Goal: Information Seeking & Learning: Check status

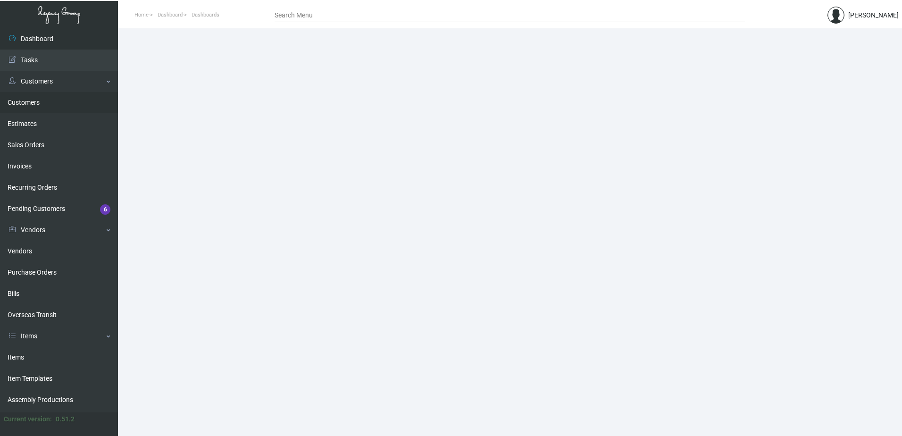
drag, startPoint x: 47, startPoint y: 102, endPoint x: 66, endPoint y: 102, distance: 18.4
click at [47, 102] on link "Customers" at bounding box center [59, 102] width 118 height 21
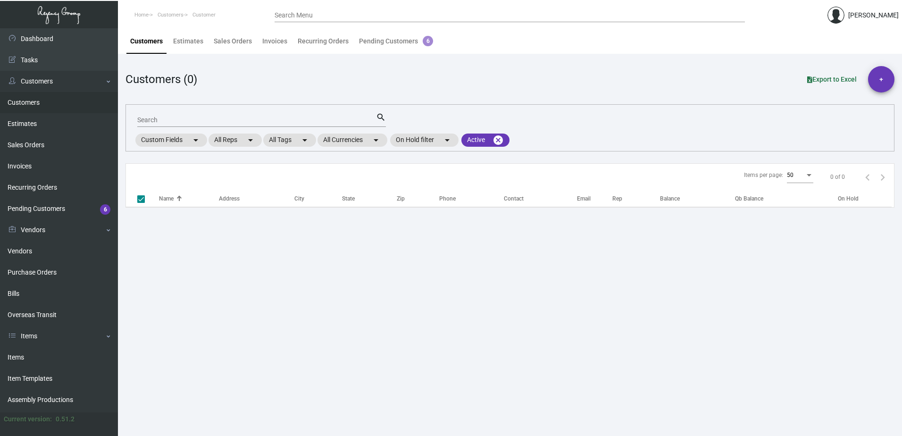
checkbox input "false"
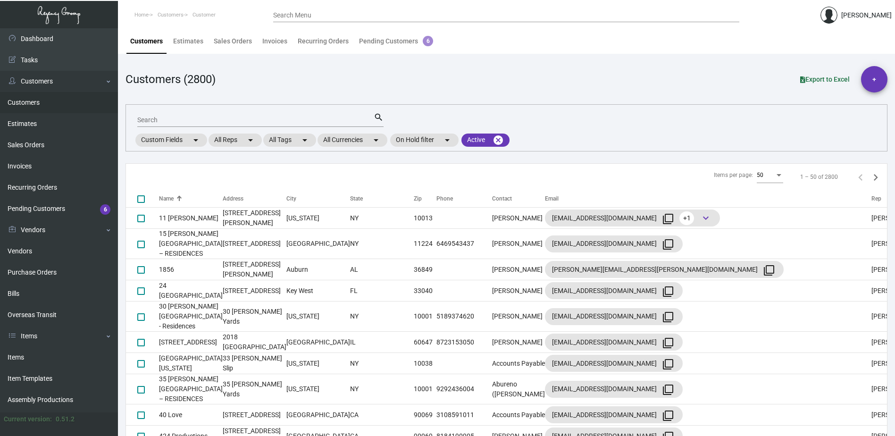
click at [192, 121] on input "Search" at bounding box center [255, 120] width 236 height 8
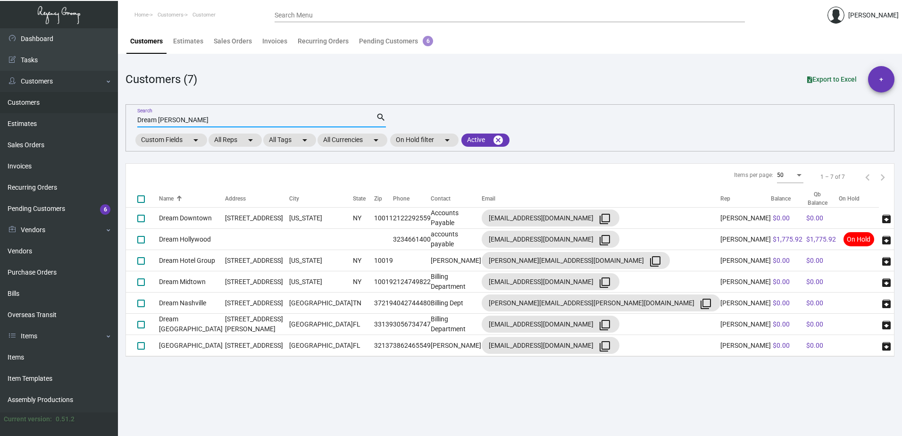
type input "Dream [PERSON_NAME]"
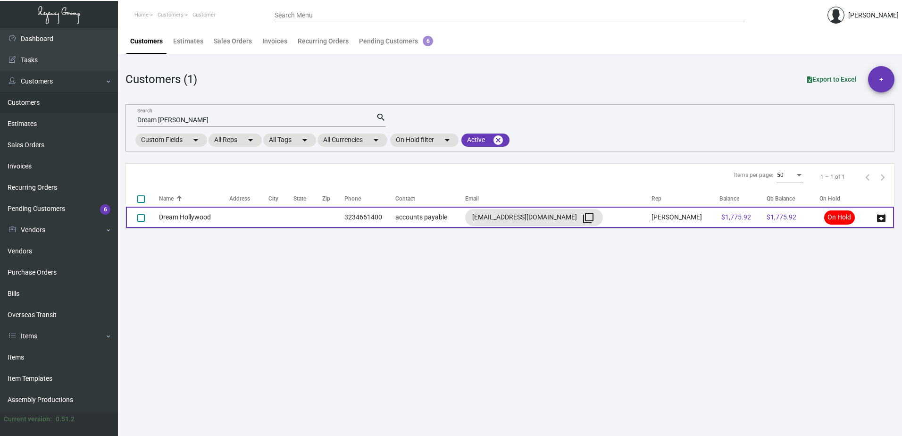
click at [180, 223] on td "Dream Hollywood" at bounding box center [194, 217] width 70 height 21
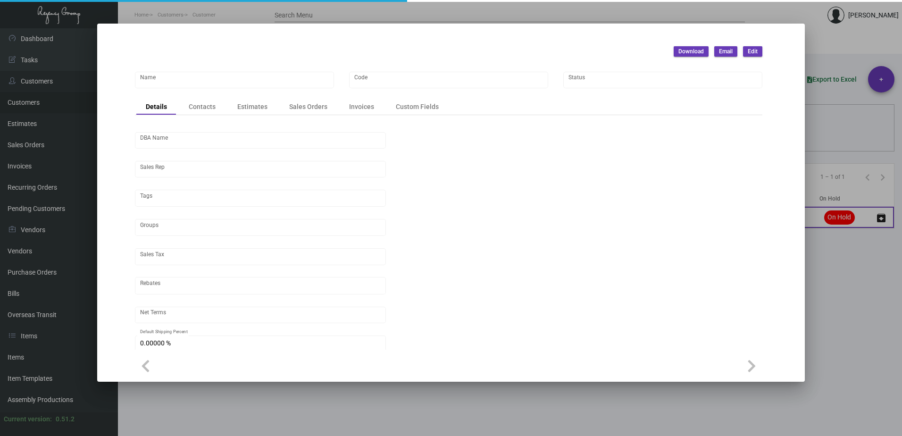
type input "Dream Hollywood"
type input "604"
type input "[GEOGRAPHIC_DATA]"
type input "[PERSON_NAME]"
type input "ST CA-[GEOGRAPHIC_DATA]-[GEOGRAPHIC_DATA]"
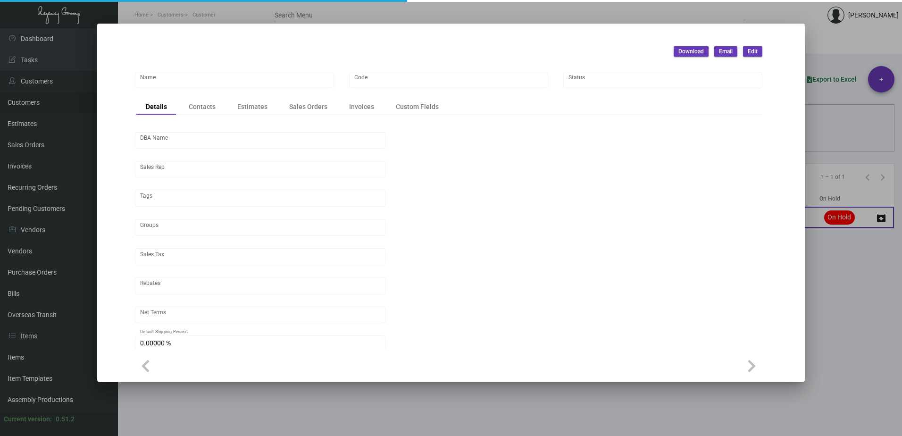
type input "Net 30"
type input "United States Dollar $"
type input "$ 0.00"
checkbox input "true"
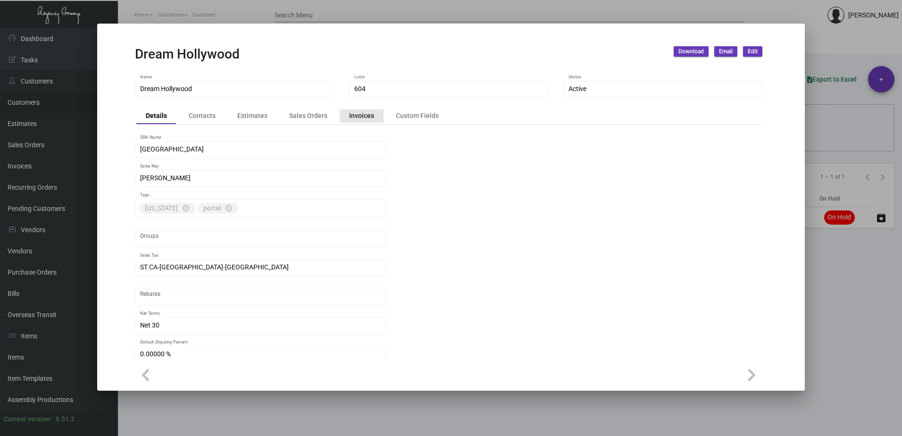
drag, startPoint x: 360, startPoint y: 115, endPoint x: 376, endPoint y: 130, distance: 22.0
click at [360, 115] on div "Invoices" at bounding box center [361, 116] width 25 height 10
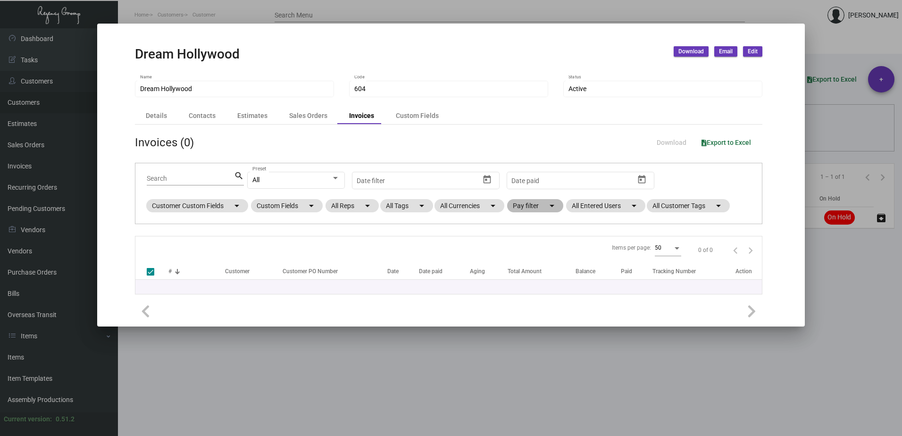
click at [539, 209] on mat-chip "Pay filter arrow_drop_down" at bounding box center [535, 205] width 56 height 13
checkbox input "false"
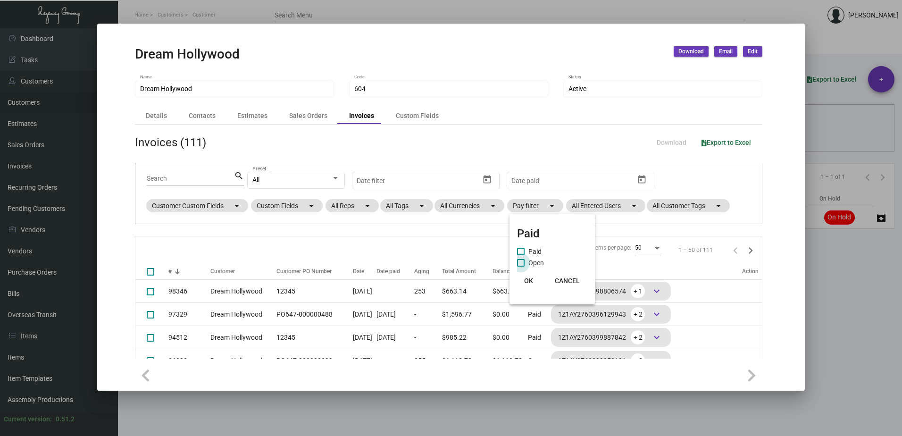
click at [535, 265] on span "Open" at bounding box center [536, 262] width 16 height 11
click at [521, 266] on input "Open" at bounding box center [520, 266] width 0 height 0
checkbox input "true"
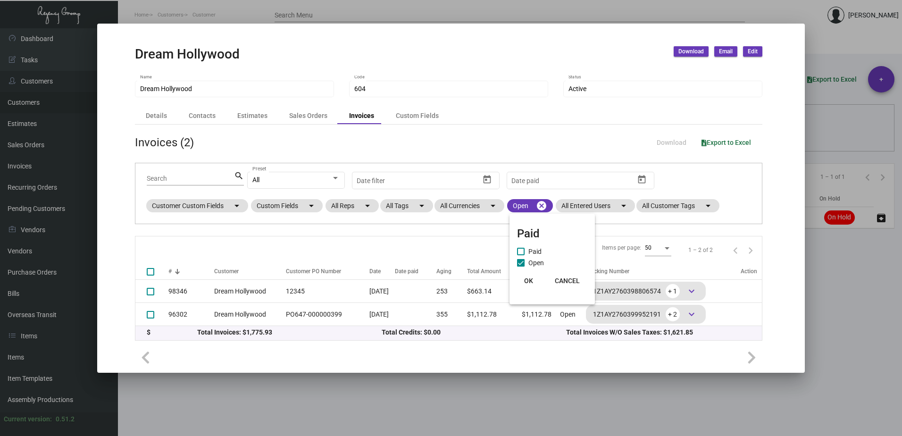
click at [528, 281] on span "OK" at bounding box center [528, 281] width 9 height 8
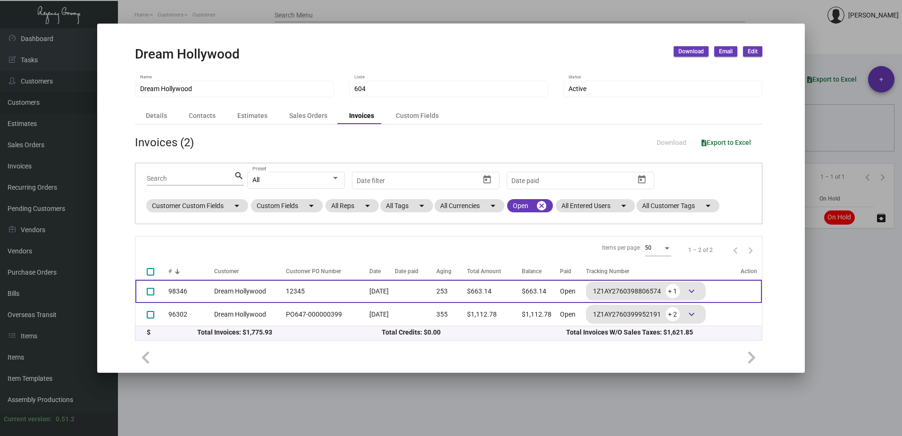
click at [199, 291] on td "98346" at bounding box center [191, 291] width 46 height 23
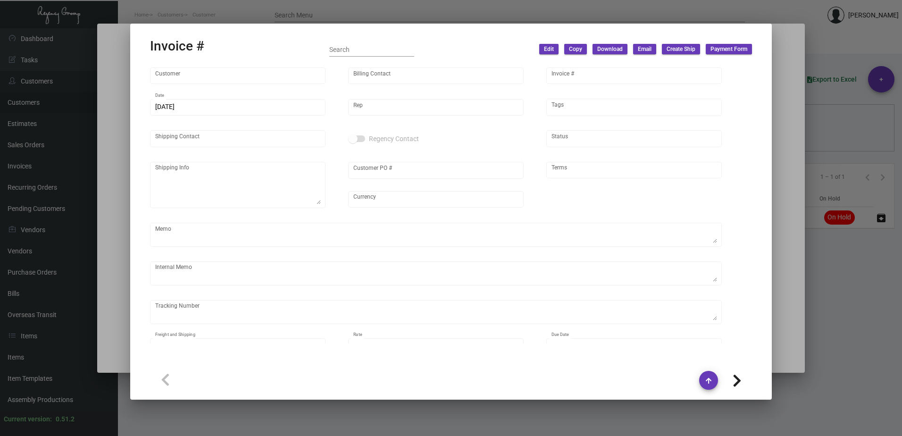
type input "Dream Hollywood"
type input "[PERSON_NAME]"
type input "98346"
type input "[DATE]"
type input "[PERSON_NAME]"
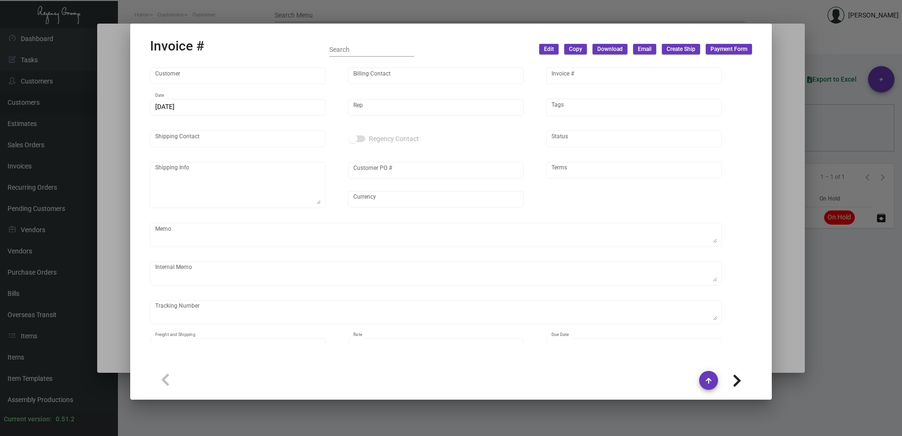
type input "[PERSON_NAME]"
type textarea "Dream Hollywood - [PERSON_NAME] [STREET_ADDRESS][PERSON_NAME]"
type input "12345"
type input "United States Dollar $"
type input "Net 30"
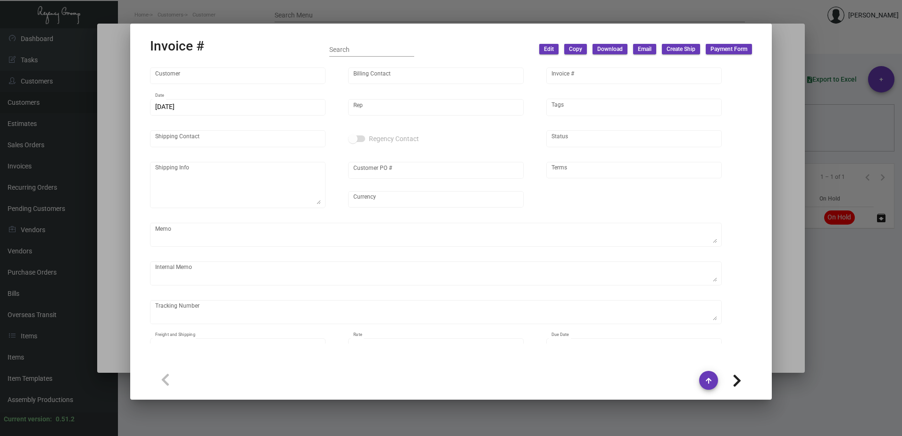
type textarea "$16.70"
type input "$ 45.61"
type input "[DATE]"
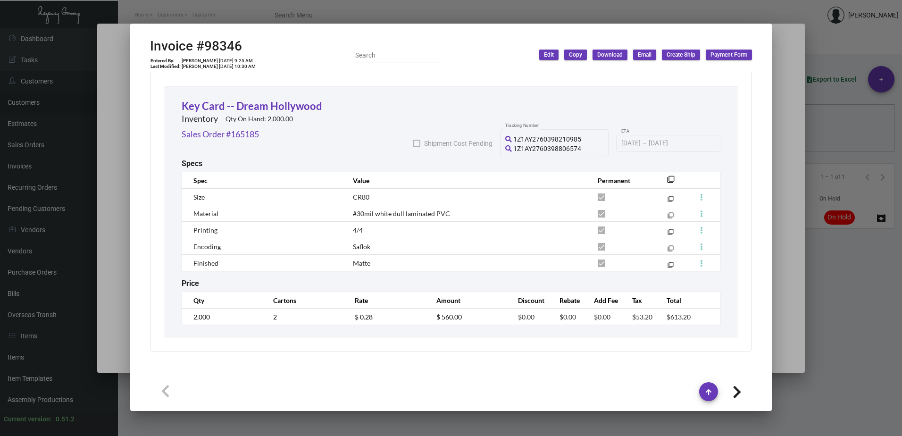
scroll to position [556, 0]
click at [124, 246] on div at bounding box center [451, 218] width 902 height 436
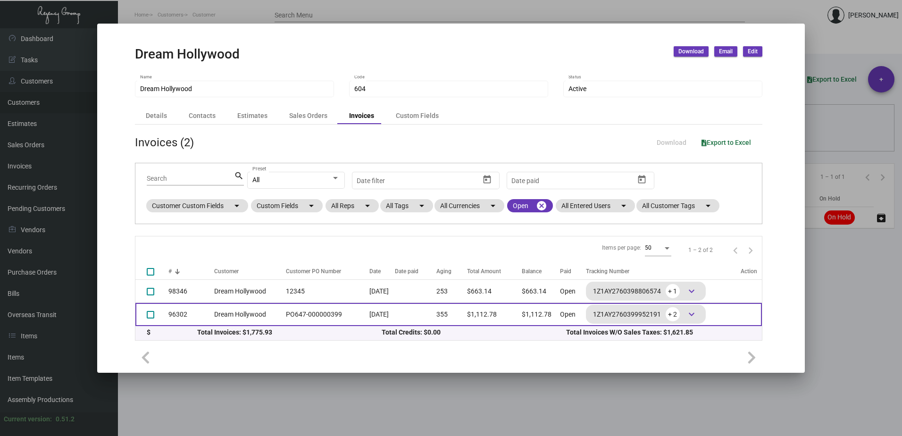
click at [185, 311] on td "96302" at bounding box center [191, 314] width 46 height 23
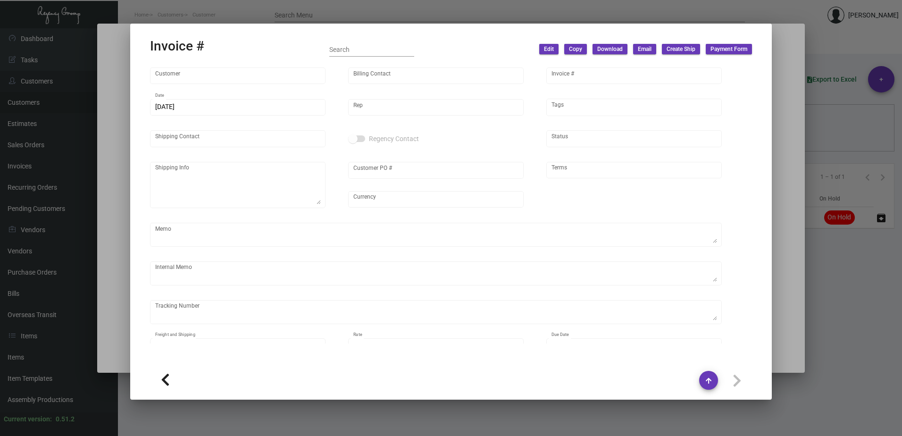
type input "Dream Hollywood"
type input "[PERSON_NAME]"
type input "96302"
type input "[DATE]"
type input "[PERSON_NAME]"
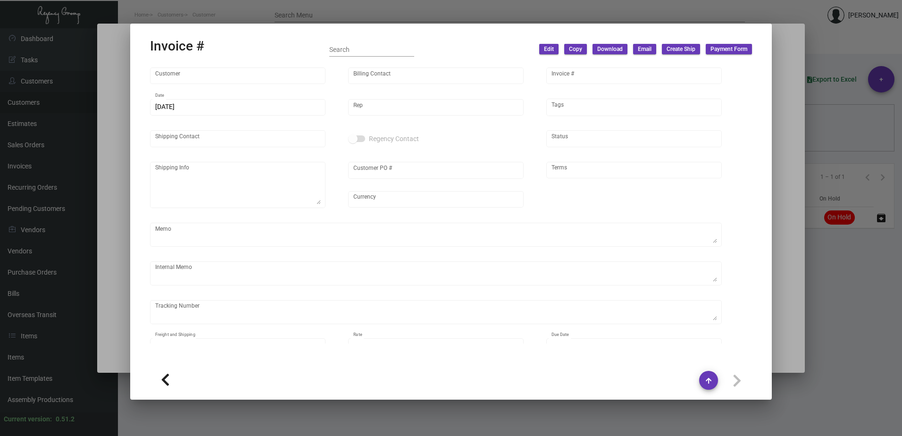
type input "[PERSON_NAME]"
type textarea "Dream Hollywood - [PERSON_NAME] [STREET_ADDRESS][PERSON_NAME]"
type input "PO647-000000399"
type input "United States Dollar $"
type input "Net 30"
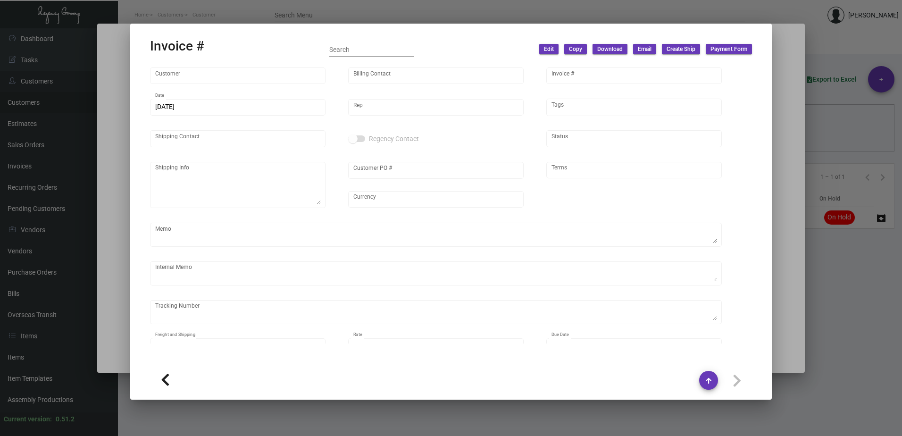
type textarea "$25.83"
type input "$ 47.84"
type input "[DATE]"
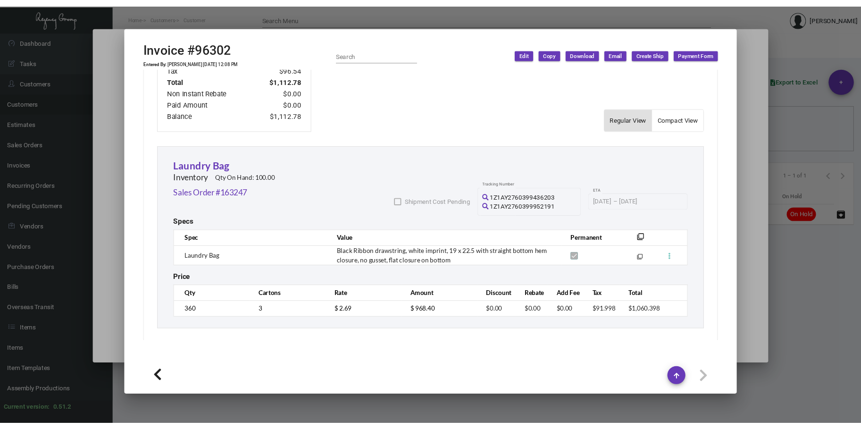
scroll to position [494, 0]
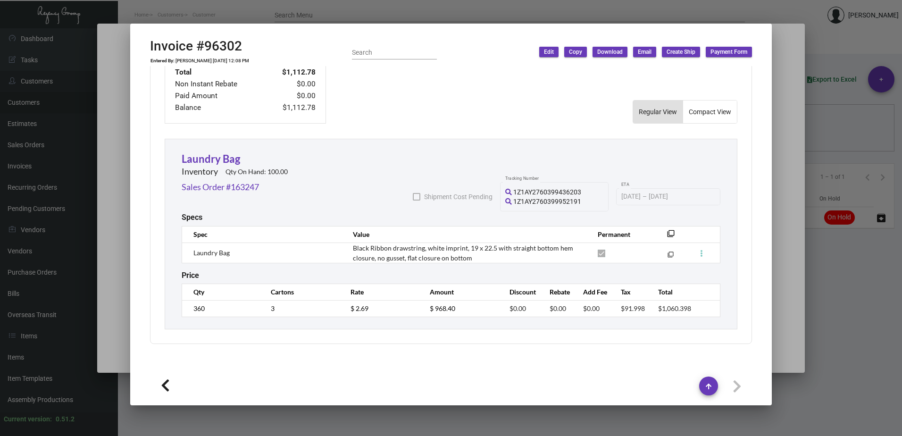
click at [115, 274] on div at bounding box center [451, 218] width 902 height 436
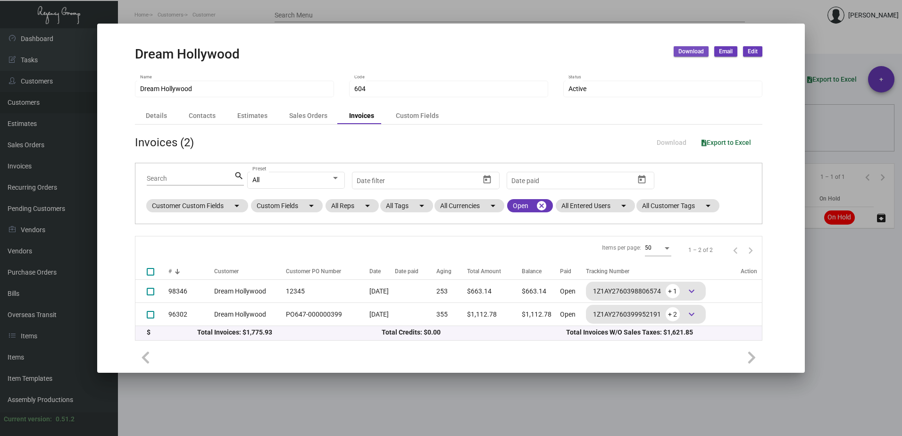
click at [703, 53] on span "Download" at bounding box center [690, 52] width 25 height 8
click at [707, 75] on button "Invoices and Statements" at bounding box center [716, 71] width 87 height 23
